Goal: Task Accomplishment & Management: Use online tool/utility

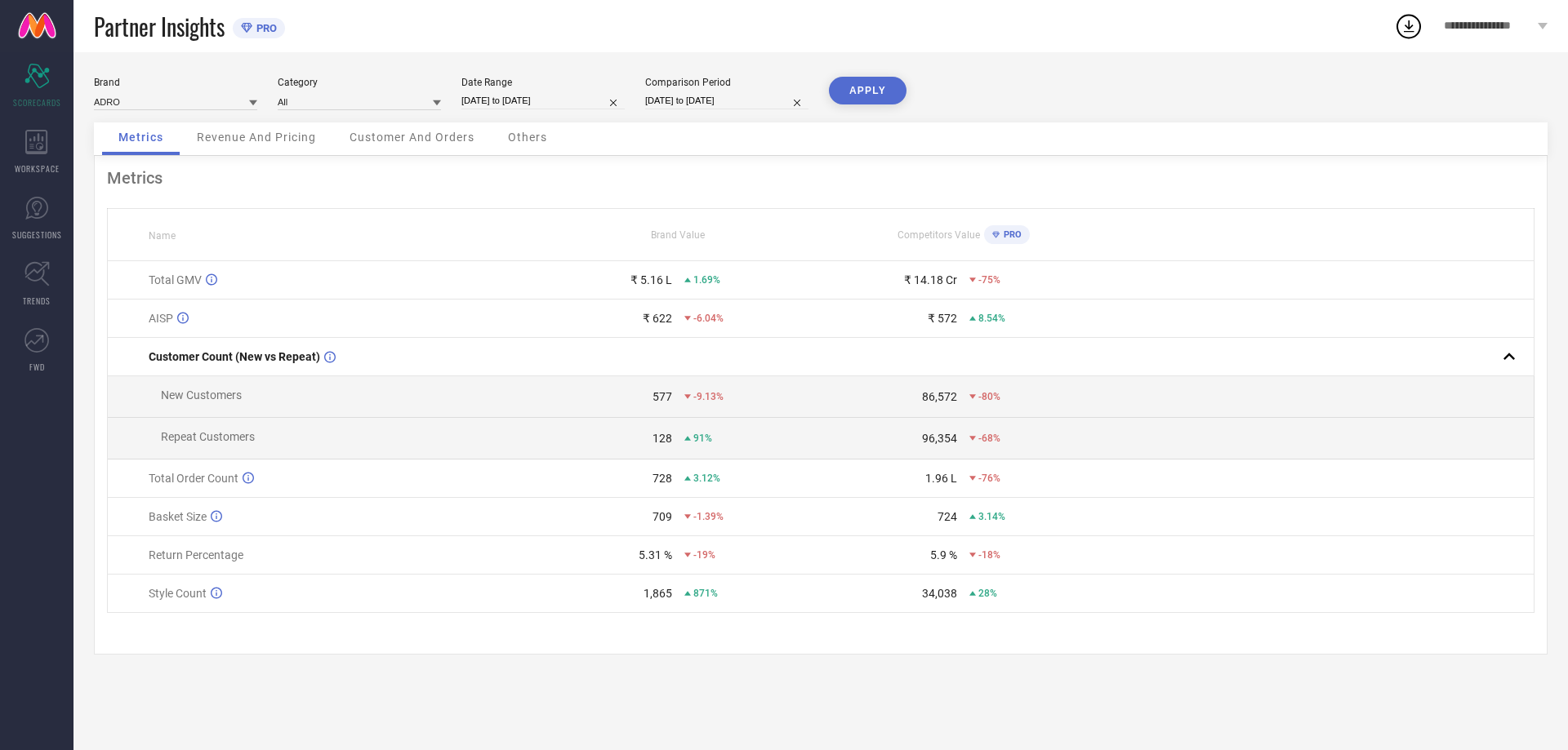
click at [551, 102] on input "[DATE] to [DATE]" at bounding box center [543, 101] width 163 height 17
select select "7"
select select "2025"
select select "8"
select select "2025"
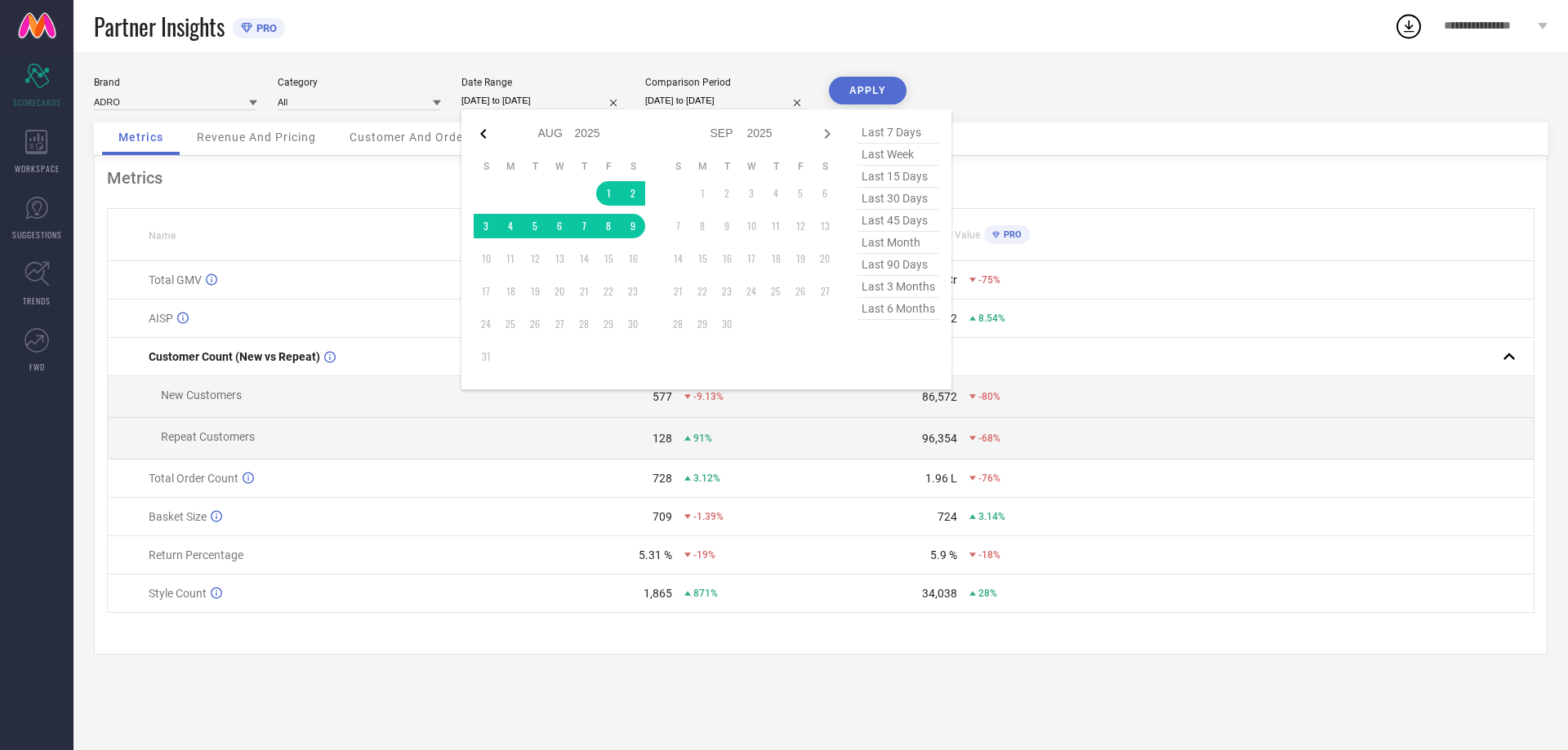
click at [482, 136] on icon at bounding box center [484, 134] width 20 height 20
select select "6"
select select "2025"
select select "7"
select select "2025"
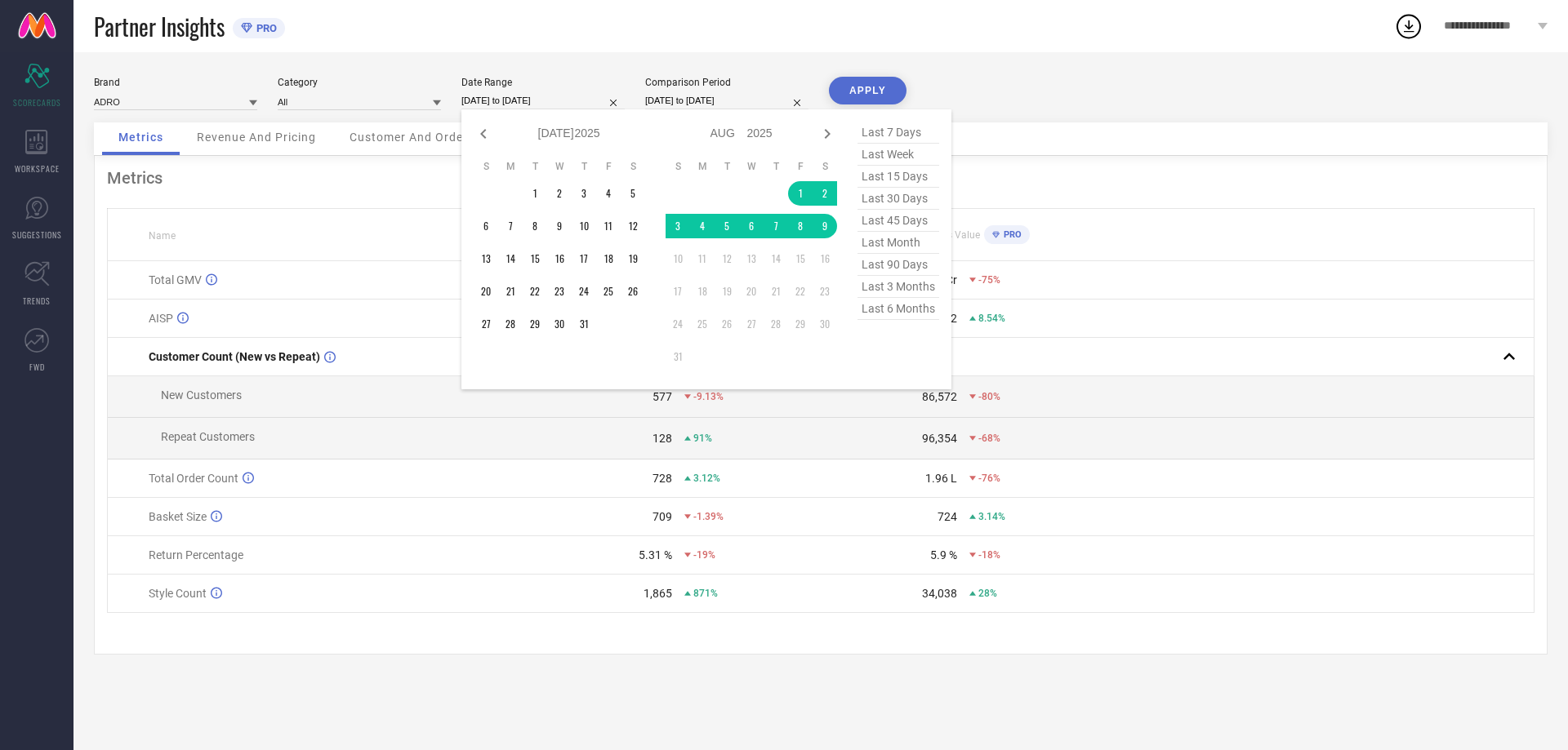
click at [482, 136] on icon at bounding box center [484, 134] width 20 height 20
select select "5"
select select "2025"
select select "6"
select select "2025"
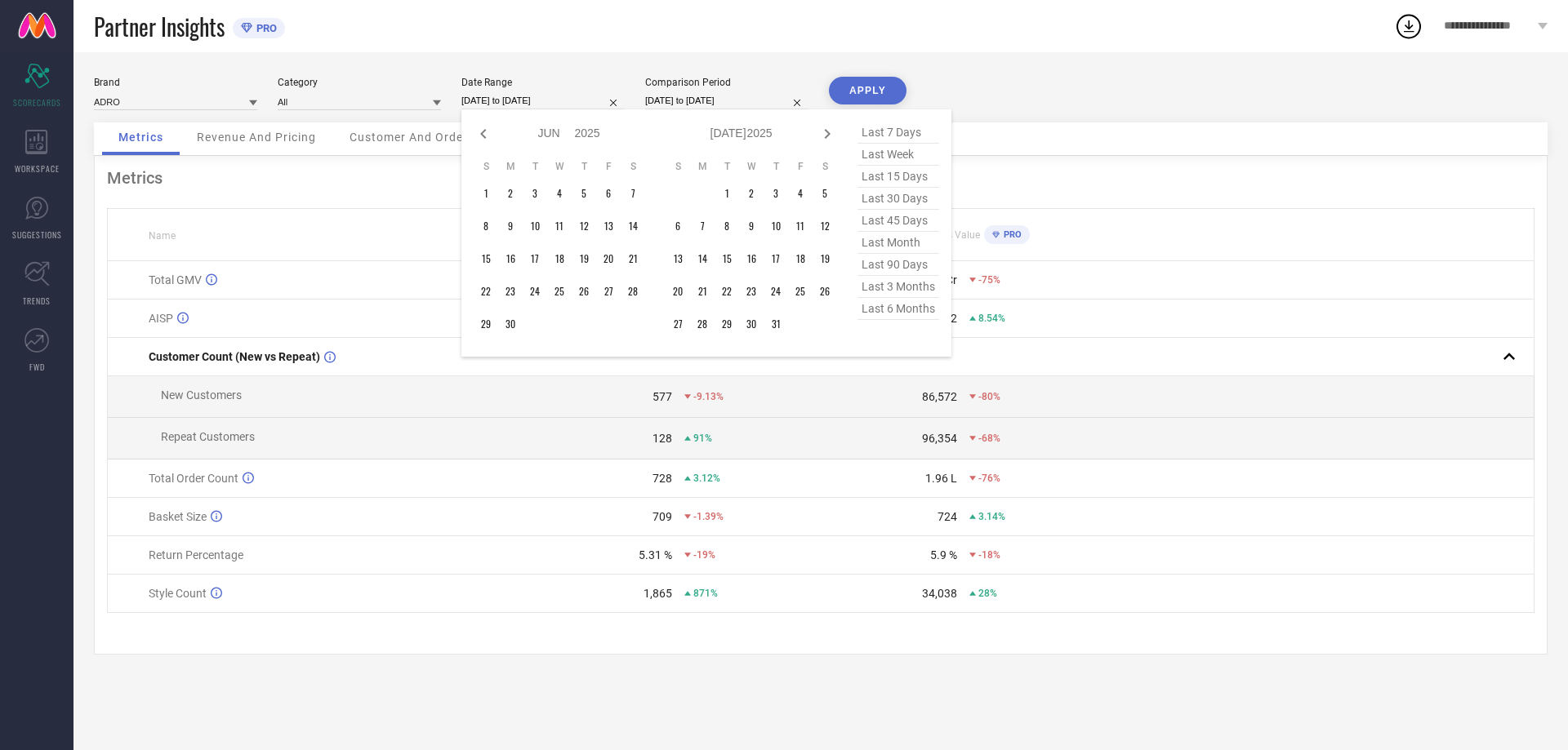
click at [482, 136] on icon at bounding box center [484, 134] width 20 height 20
select select "3"
select select "2025"
select select "4"
select select "2025"
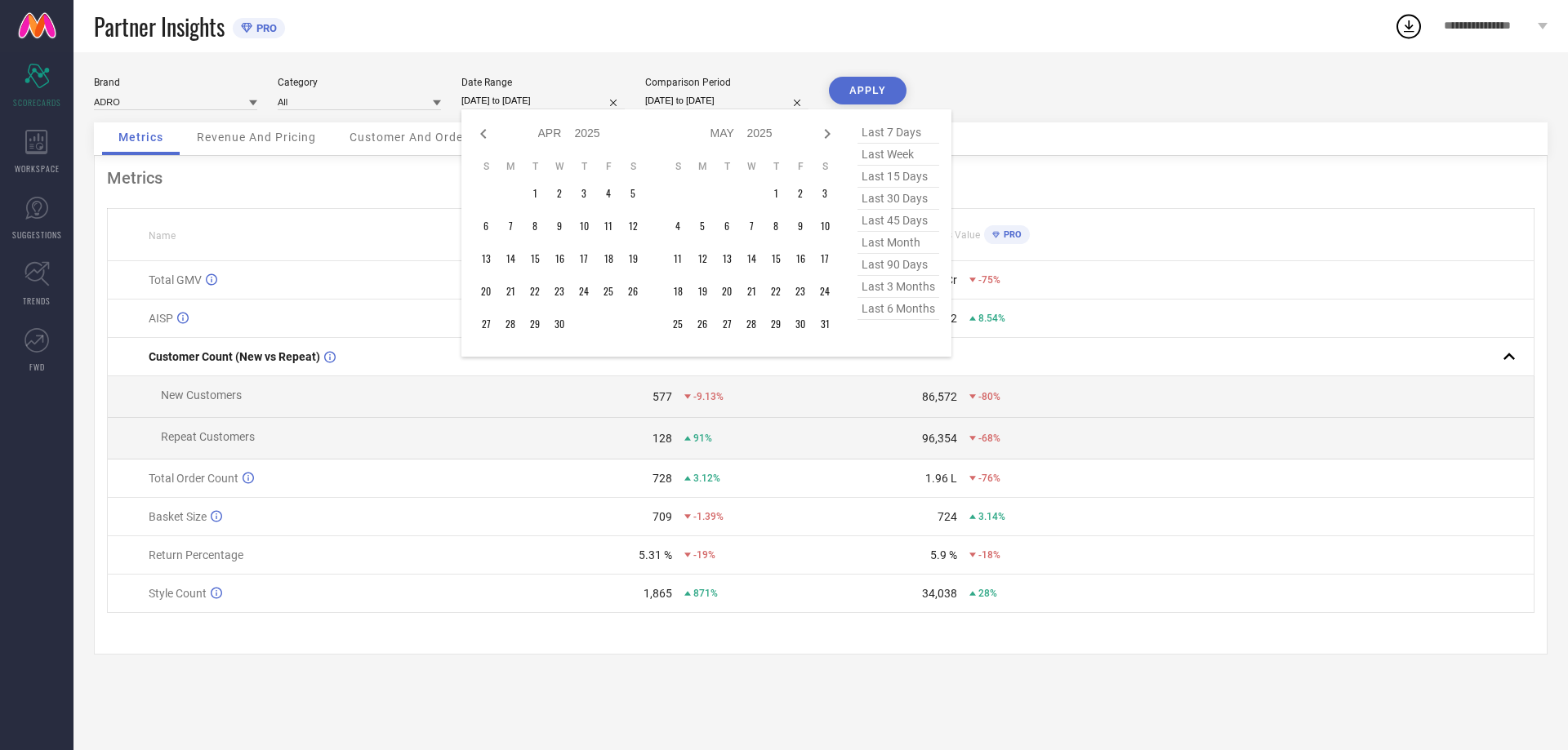
click at [482, 136] on icon at bounding box center [484, 134] width 20 height 20
select select "2"
select select "2025"
select select "3"
select select "2025"
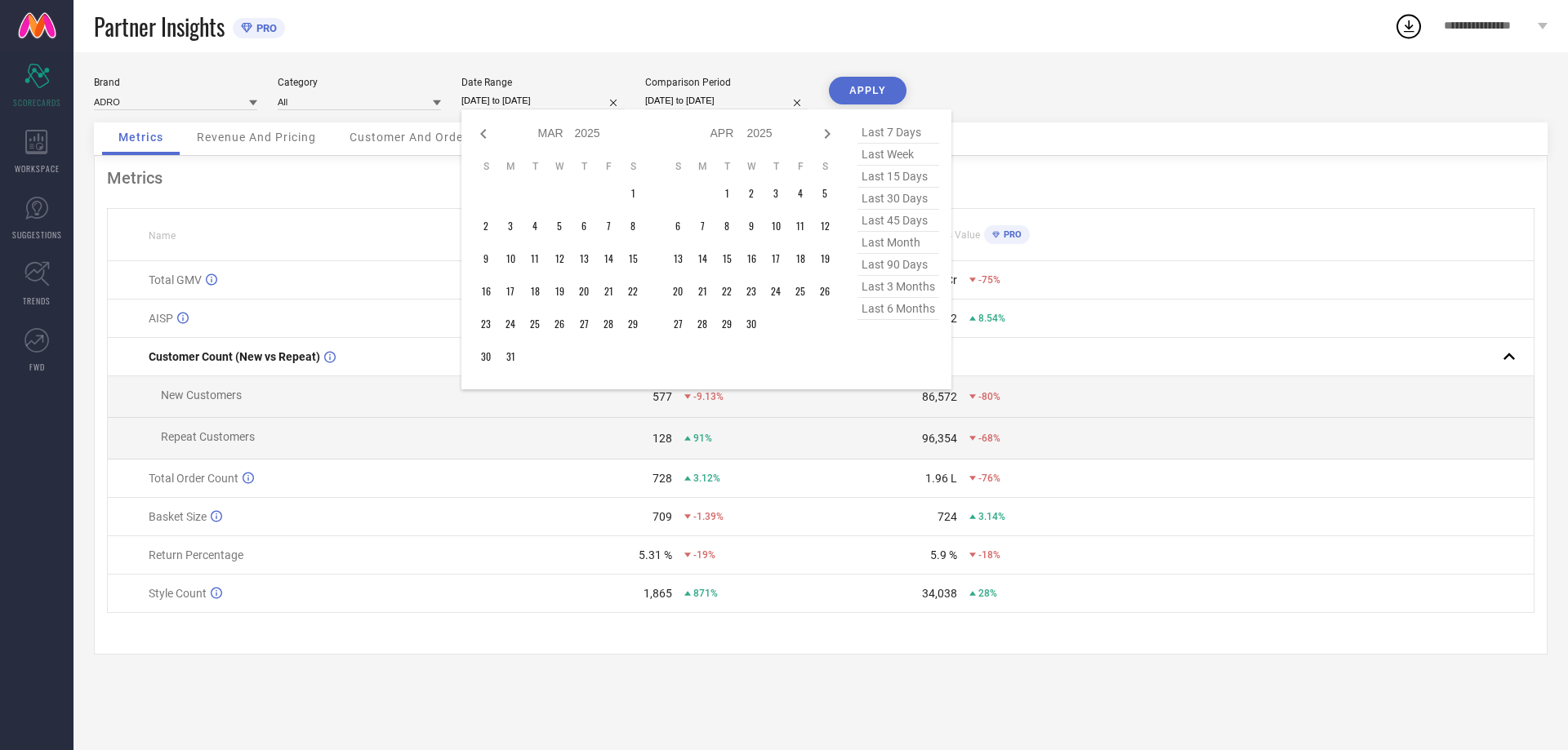
click at [482, 136] on icon at bounding box center [484, 134] width 20 height 20
select select "1"
select select "2025"
select select "2"
select select "2025"
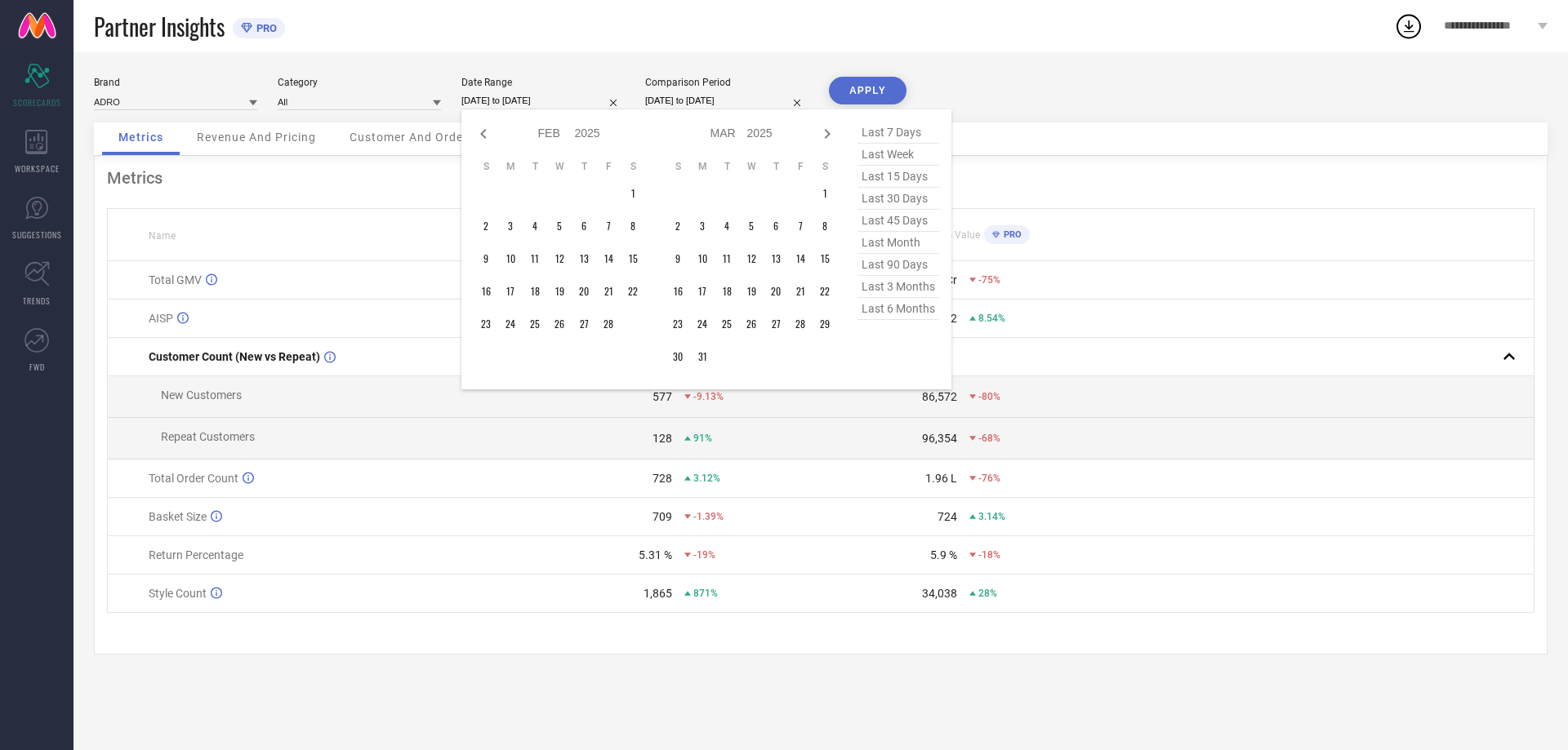
click at [482, 136] on icon at bounding box center [484, 134] width 20 height 20
select select "2025"
select select "1"
select select "2025"
click at [482, 136] on icon at bounding box center [484, 134] width 20 height 20
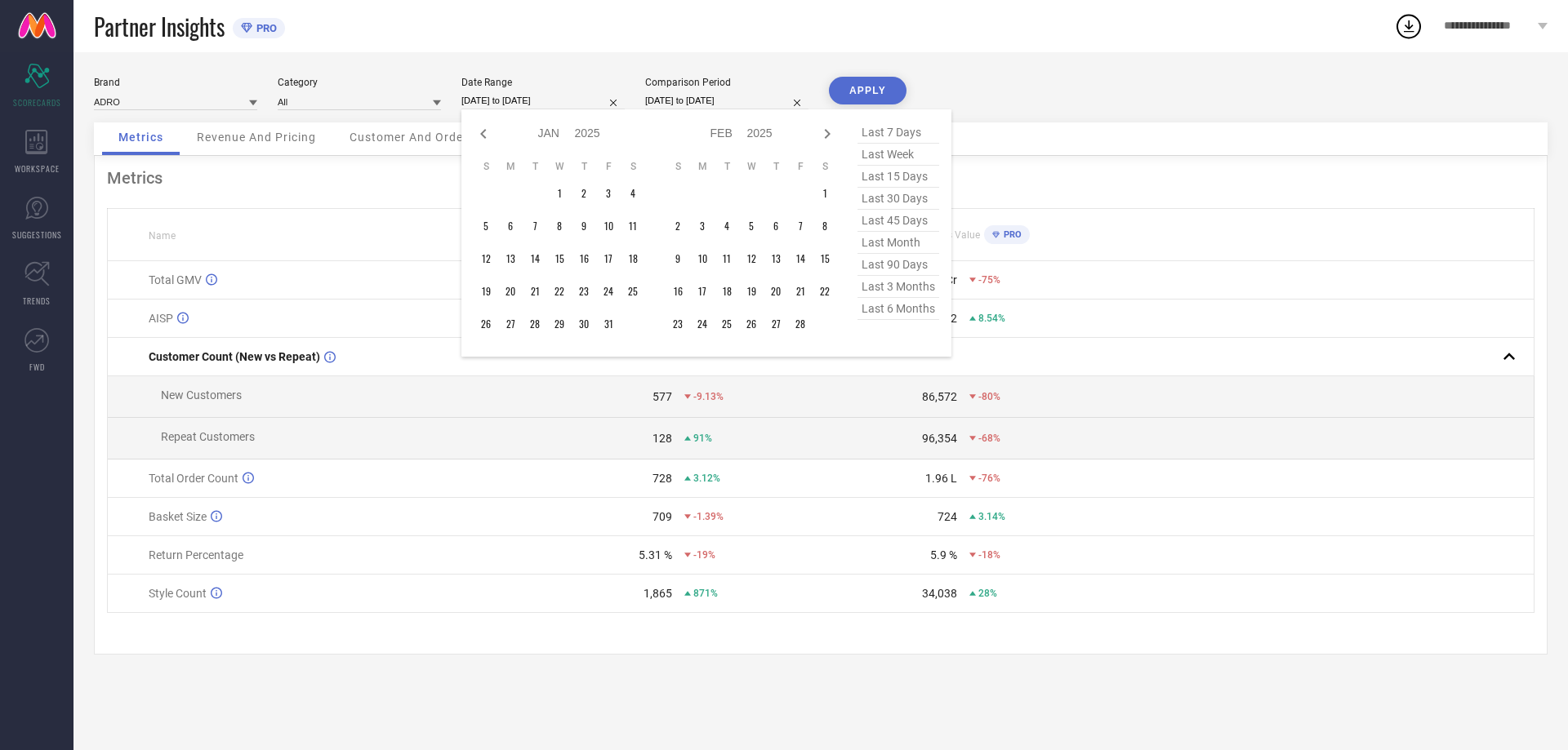
select select "10"
select select "2024"
select select "11"
select select "2024"
click at [483, 136] on icon at bounding box center [484, 134] width 20 height 20
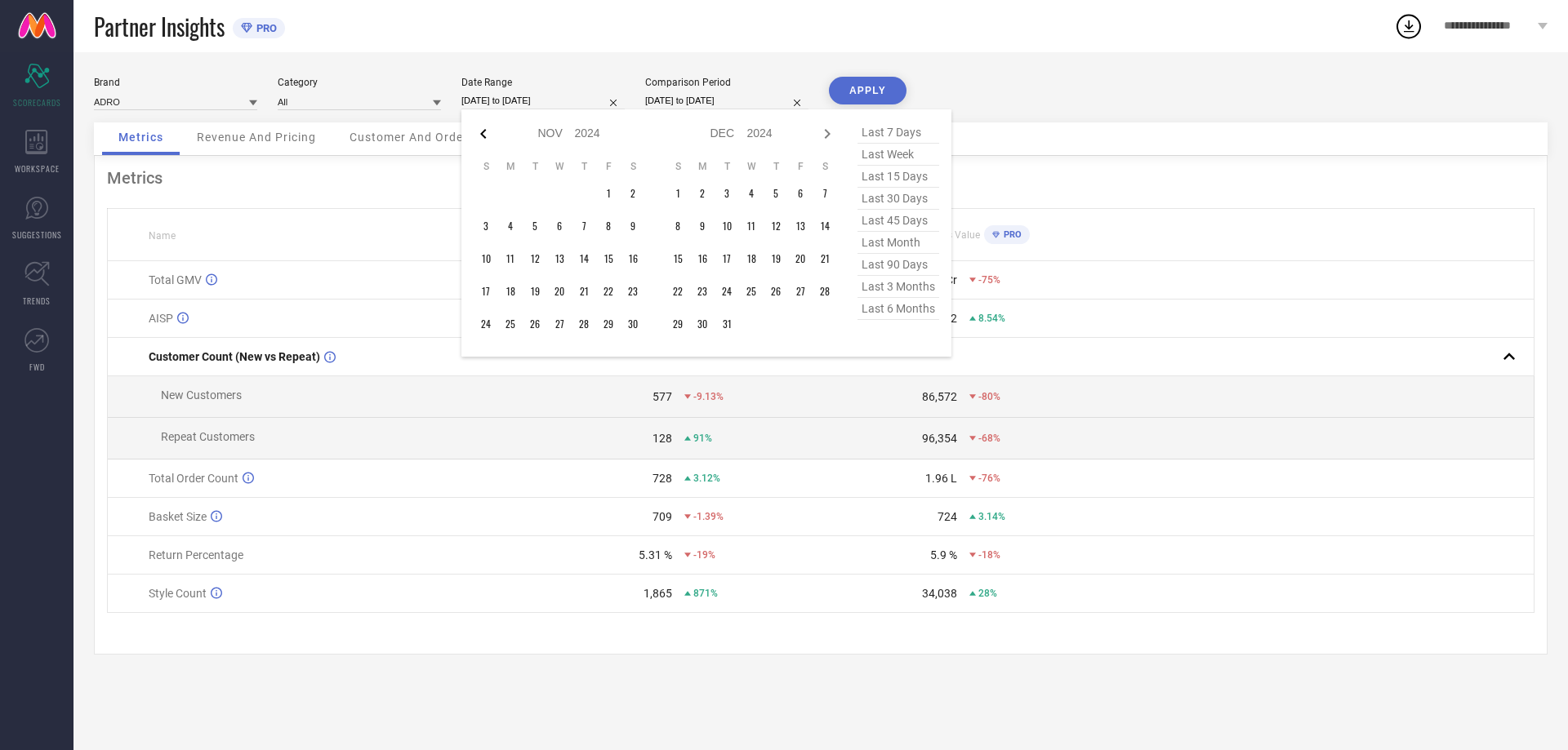
select select "9"
select select "2024"
select select "10"
select select "2024"
click at [483, 136] on icon at bounding box center [484, 134] width 20 height 20
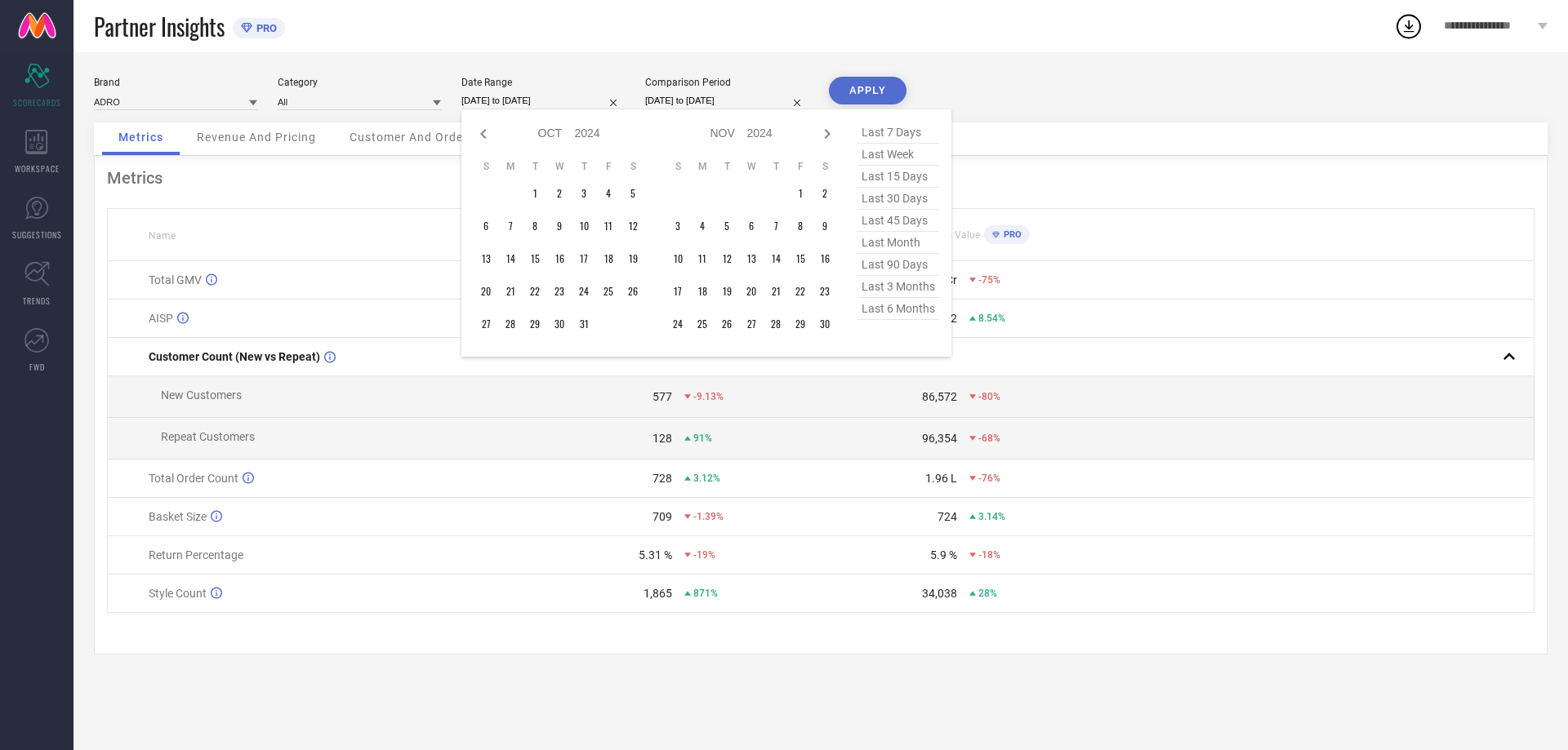
select select "8"
select select "2024"
select select "9"
select select "2024"
click at [483, 136] on icon at bounding box center [484, 134] width 20 height 20
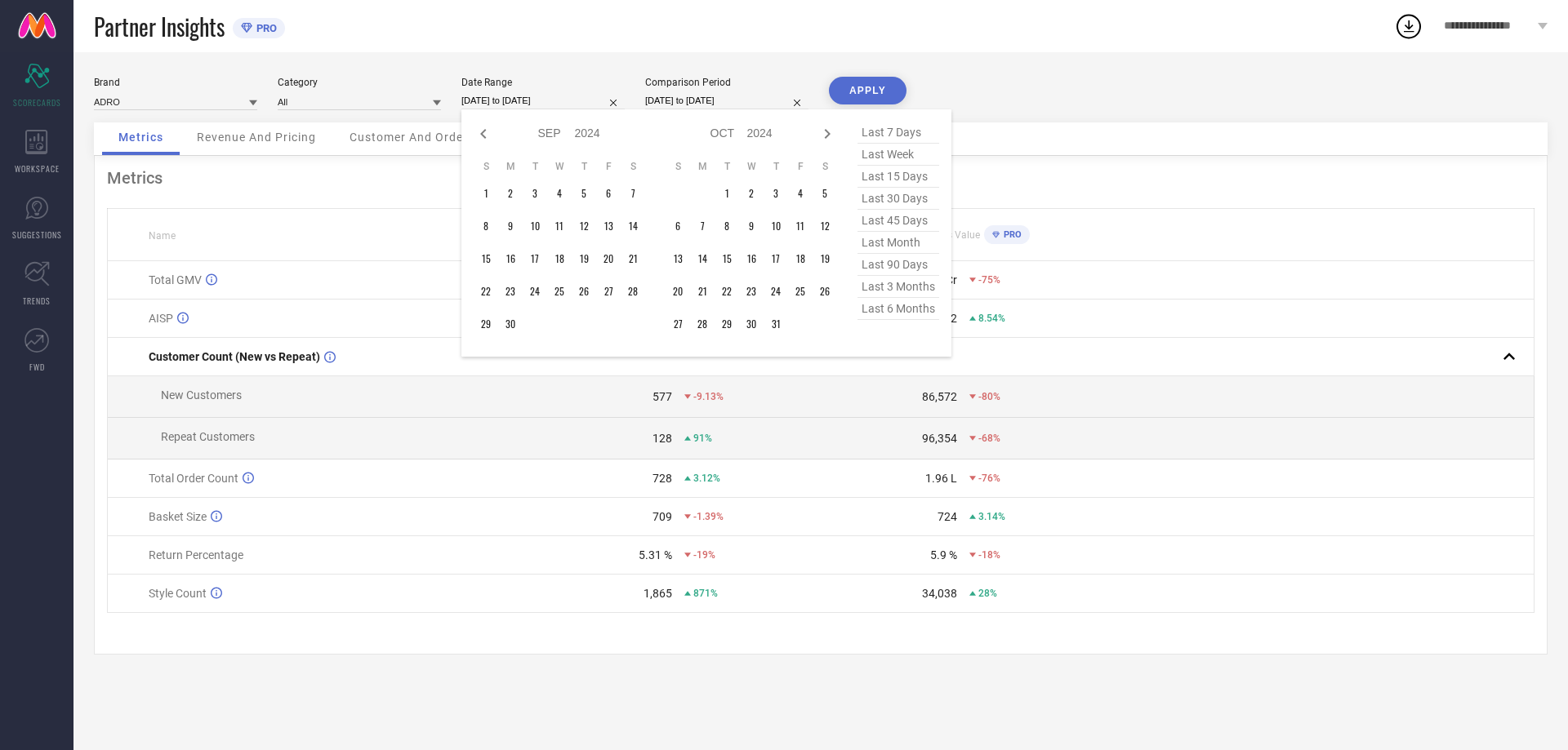
select select "7"
select select "2024"
select select "8"
select select "2024"
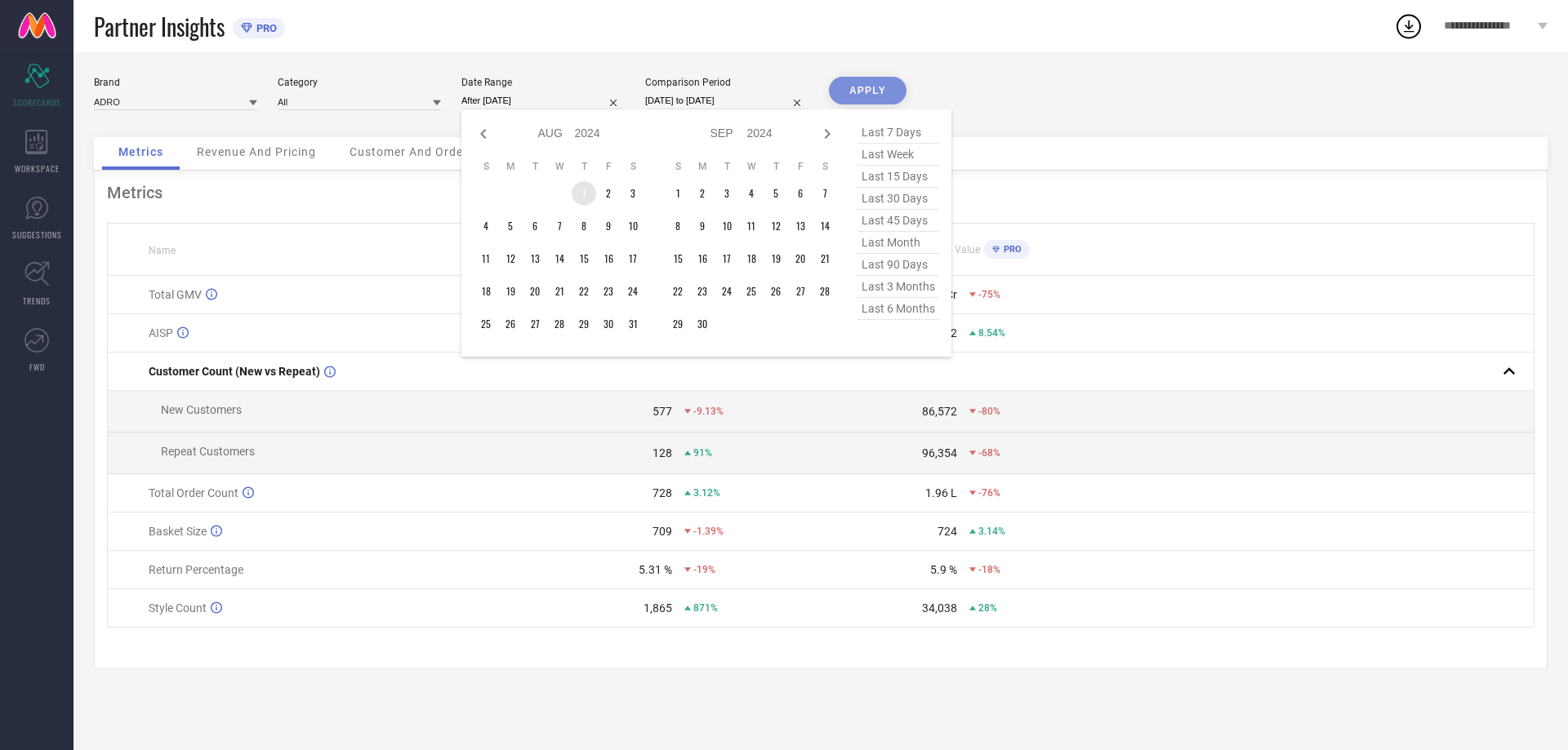
click at [584, 192] on td "1" at bounding box center [584, 192] width 24 height 24
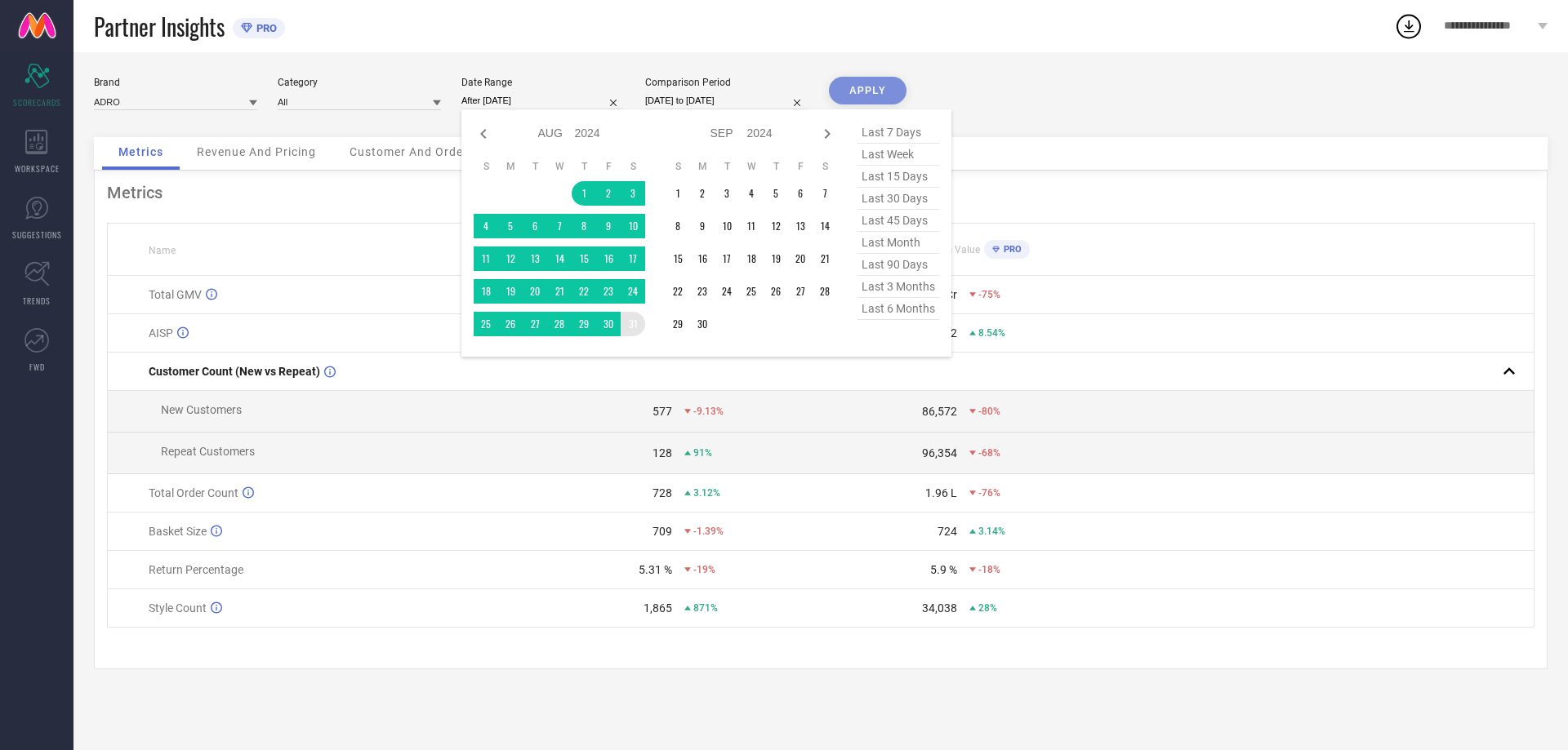
type input "[DATE] to [DATE]"
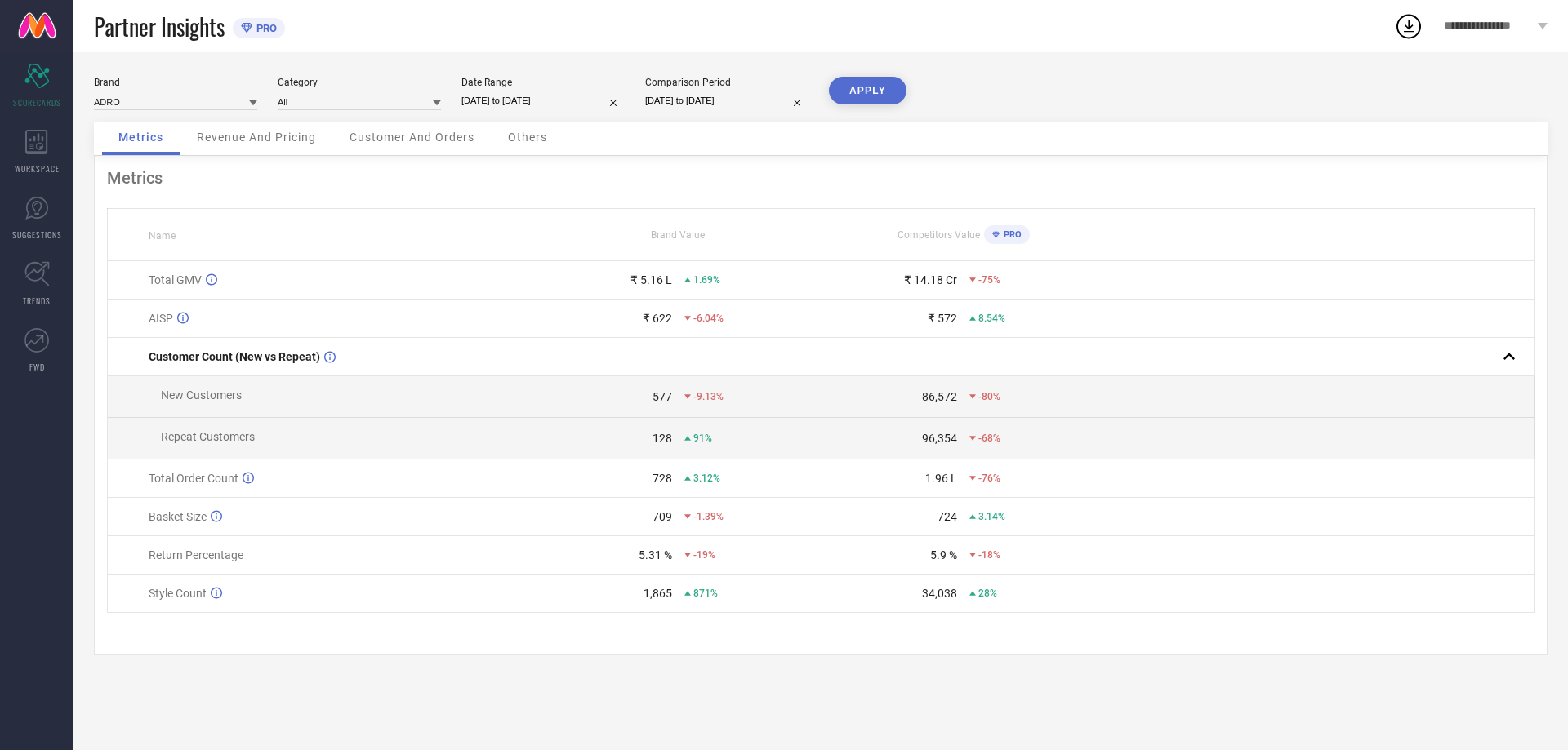
click at [862, 86] on button "APPLY" at bounding box center [867, 90] width 78 height 28
click at [137, 35] on span "Partner Insights" at bounding box center [159, 27] width 131 height 34
click at [29, 83] on icon "Scorecard" at bounding box center [37, 75] width 25 height 24
